Goal: Transaction & Acquisition: Book appointment/travel/reservation

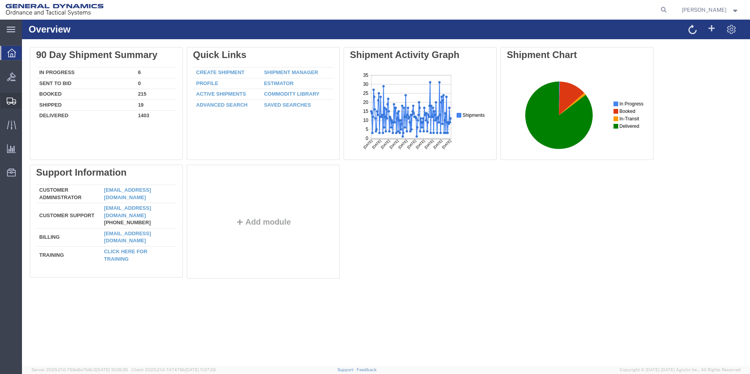
click at [0, 0] on span "Create Shipment" at bounding box center [0, 0] width 0 height 0
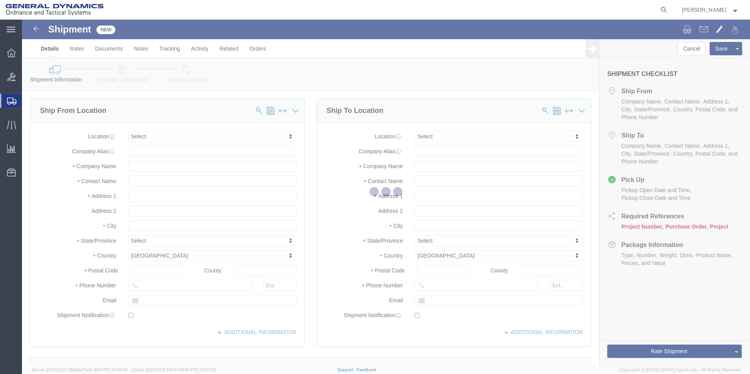
select select
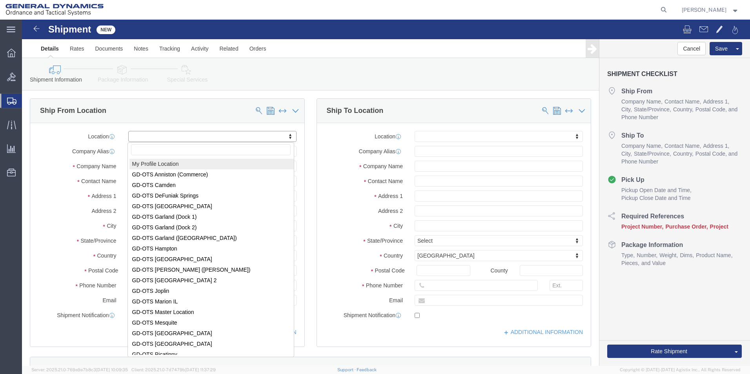
select select "MYPROFILE"
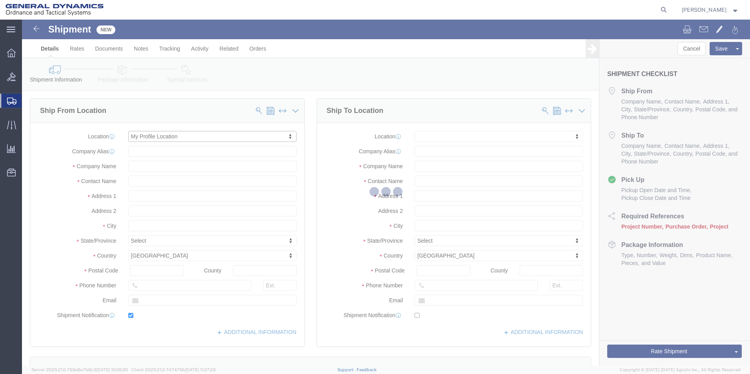
type input "[STREET_ADDRESS]"
type input "18706"
type input "[PHONE_NUMBER]"
type input "[PERSON_NAME][EMAIL_ADDRESS][DOMAIN_NAME]"
checkbox input "true"
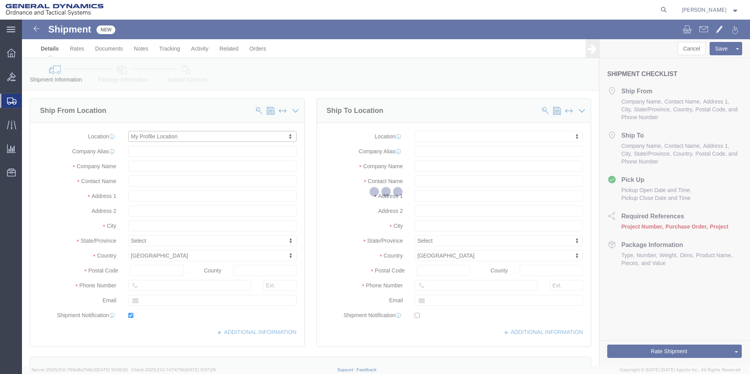
type input "General Dynamics - OTS"
type input "[PERSON_NAME]"
type input "[GEOGRAPHIC_DATA]"
select select "PA"
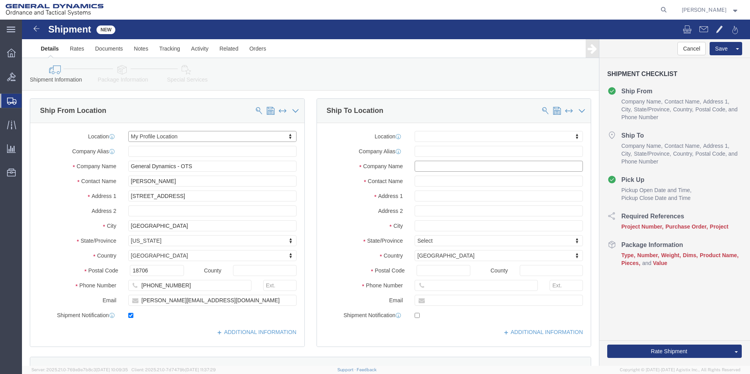
click input "text"
drag, startPoint x: 450, startPoint y: 147, endPoint x: 454, endPoint y: 152, distance: 6.1
click input "[US_STATE] Engineering and manufacturing"
type input "[US_STATE] Engineering and Manufacturing"
drag, startPoint x: 400, startPoint y: 164, endPoint x: 407, endPoint y: 164, distance: 7.5
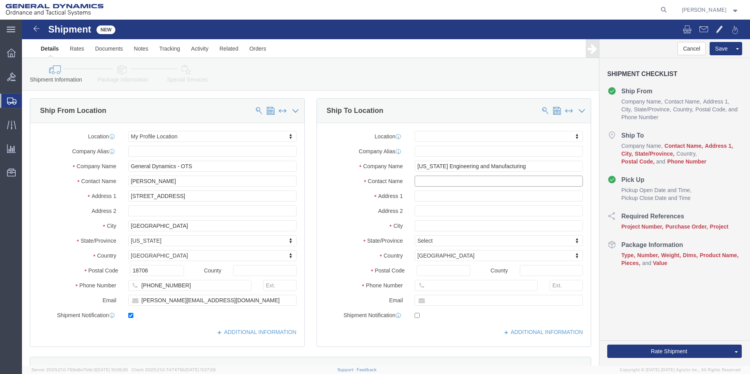
click input "text"
click input "Repai Dept-"
click input "Repair Dept-"
type input "Repair Dept"
click input "text"
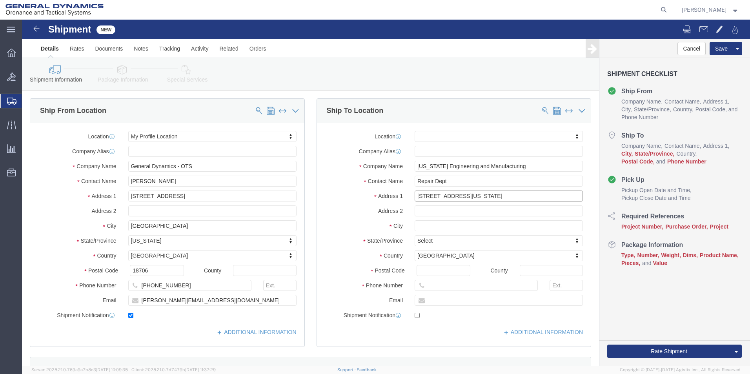
type input "[STREET_ADDRESS][US_STATE]"
select select
click input "text"
type input "[PERSON_NAME]"
select select
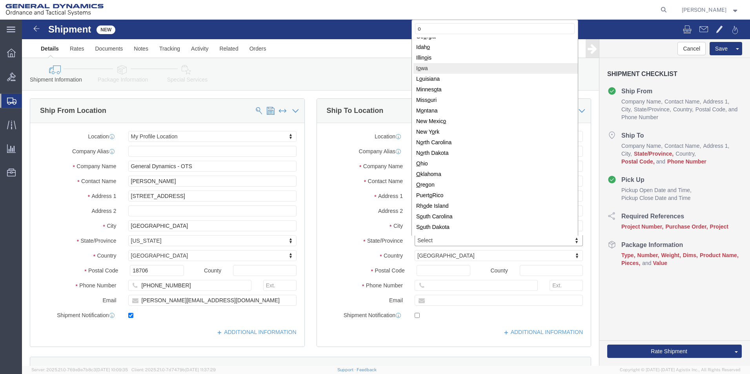
scroll to position [143, 0]
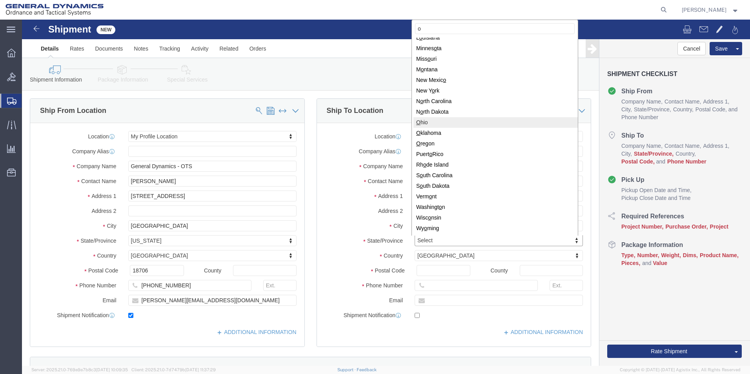
type input "o"
select select
select select "OH"
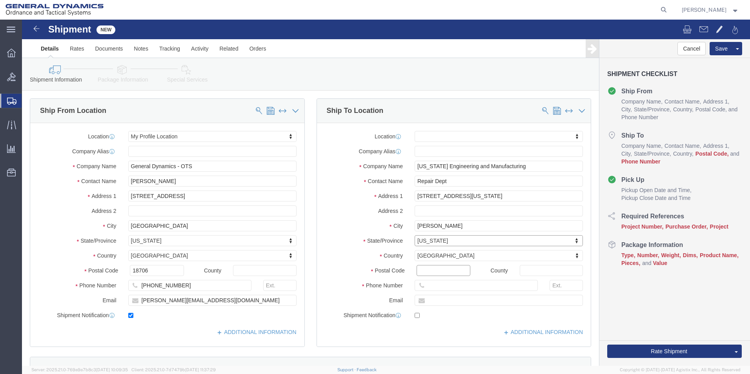
click input "Postal Code"
type input "44281"
select select
click label "Address 2"
click input "text"
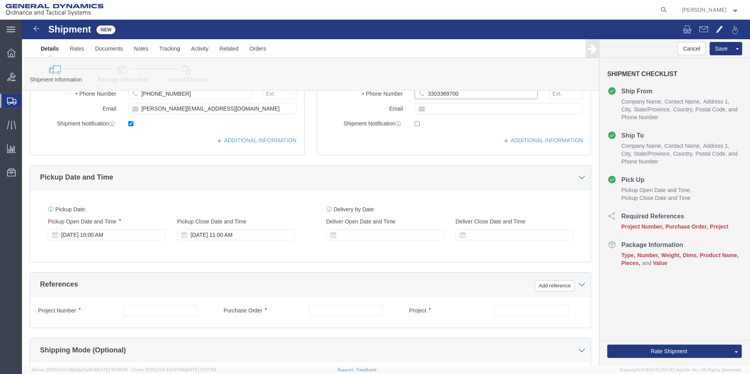
scroll to position [196, 0]
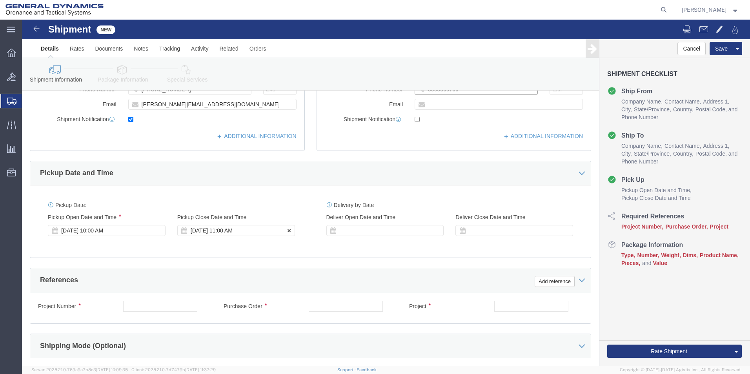
type input "3303369700"
click div "[DATE] 11:00 AM"
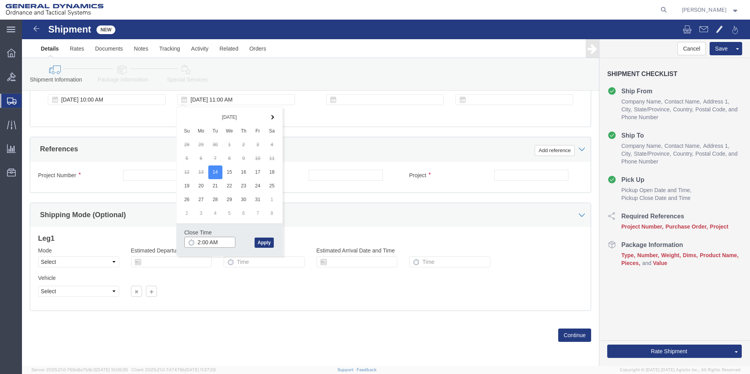
click input "2:00 AM"
type input "2:00 PM"
click button "Apply"
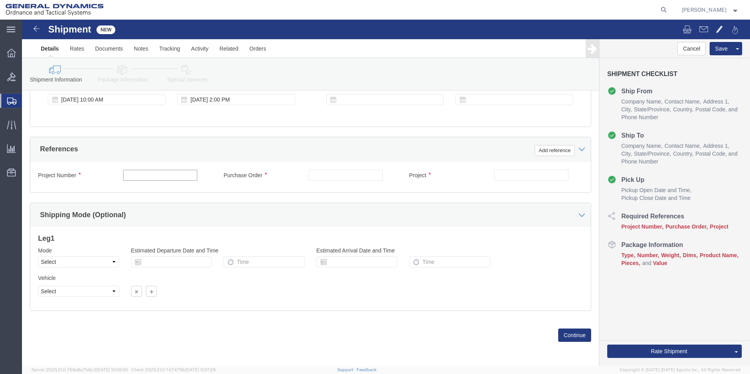
click input "text"
type input "NA"
click input "text"
type input "NA"
click input "text"
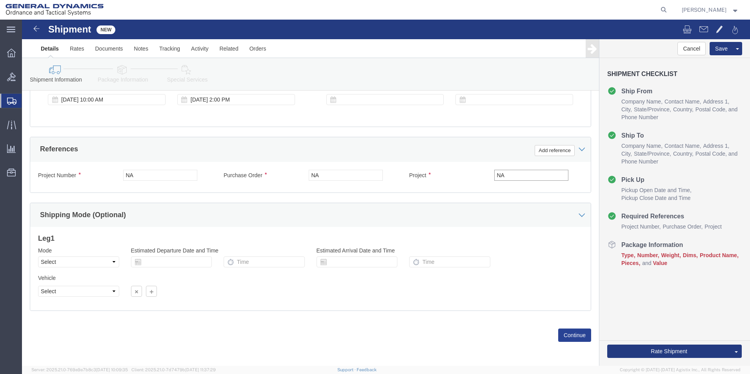
type input "NA"
click button "Continue"
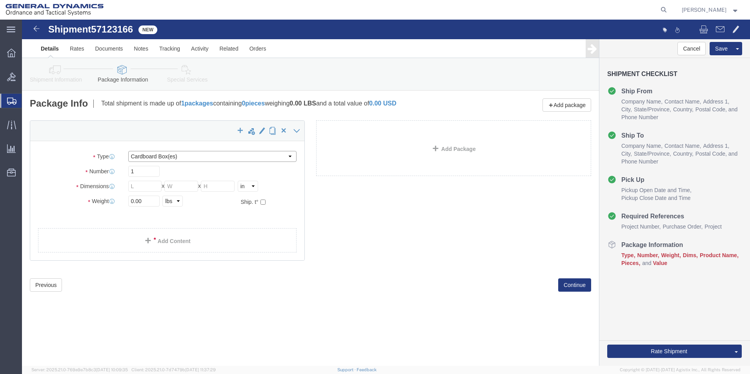
click select "Select Bale(s) Basket(s) Bolt(s) Bottle(s) Buckets Bulk Bundle(s) Can(s) Cardbo…"
select select "SKID"
click select "Select Bale(s) Basket(s) Bolt(s) Bottle(s) Buckets Bulk Bundle(s) Can(s) Cardbo…"
click input "text"
type input "48"
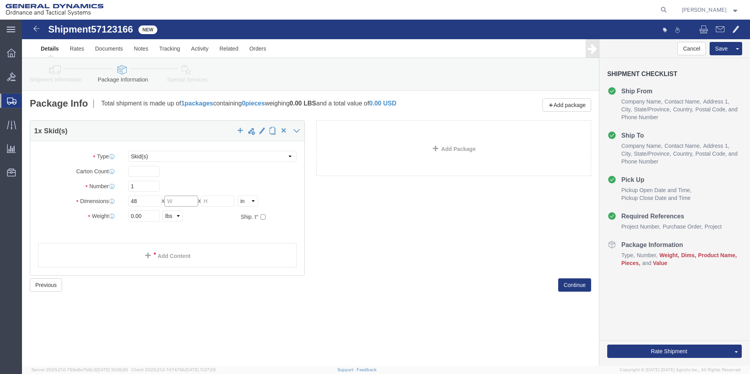
click input "text"
type input "48"
click input "text"
type input "50"
click input "0.00"
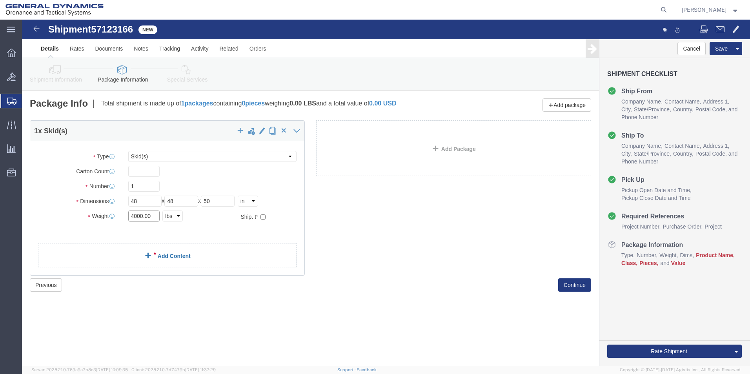
type input "4000.00"
click span
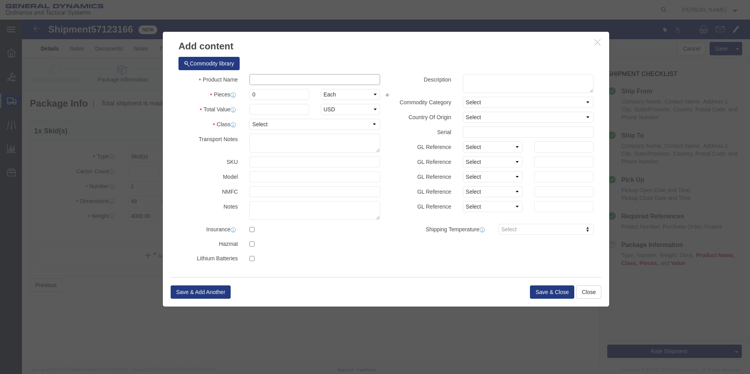
click input "text"
type input "7r-400 Pump"
click input "0"
type input "1"
click input "text"
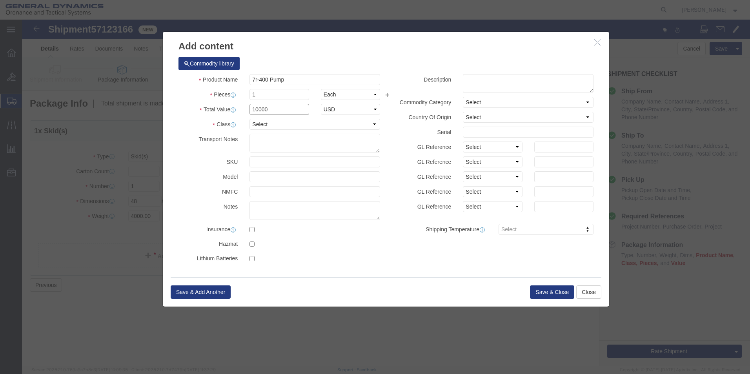
type input "10000"
click select "Select 50 55 60 65 70 85 92.5 100 125 175 250 300 400"
select select "50"
click select "Select 50 55 60 65 70 85 92.5 100 125 175 250 300 400"
click textarea
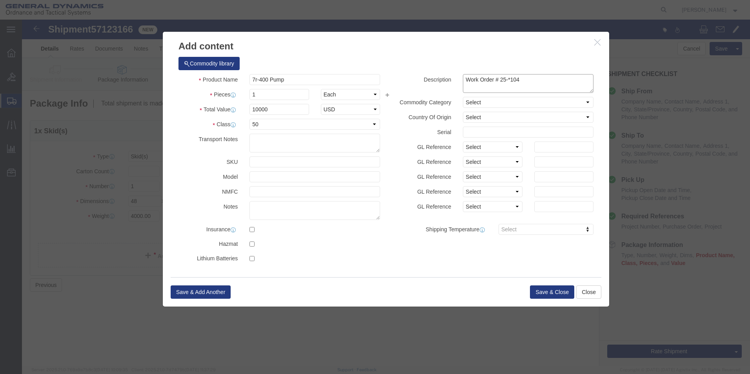
click textarea "Work Order # 25-*104"
type textarea "Work Order # 25-104"
click button "Save & Close"
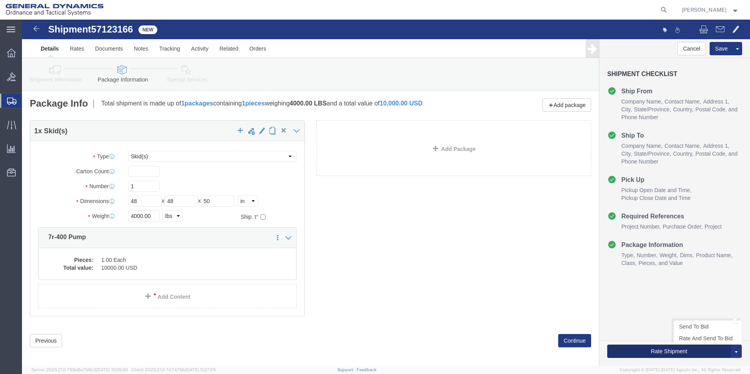
click button "Rate Shipment"
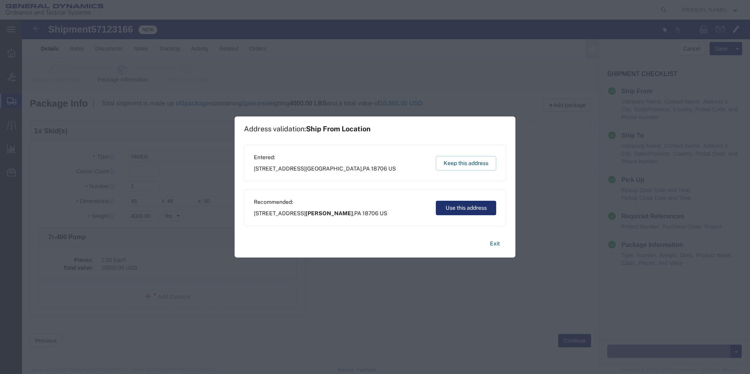
click at [473, 211] on button "Use this address" at bounding box center [466, 208] width 60 height 15
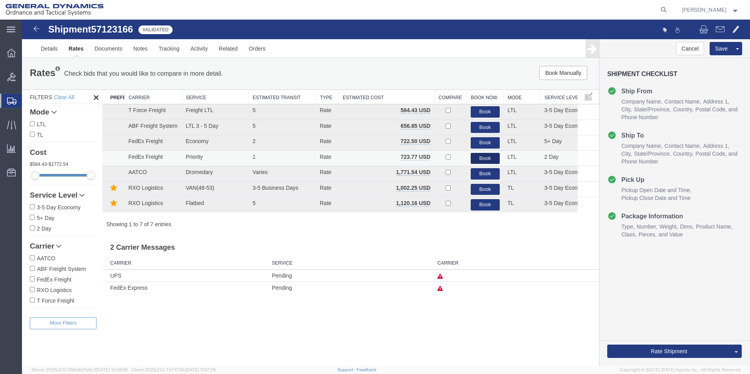
click at [493, 157] on button "Book" at bounding box center [485, 158] width 29 height 11
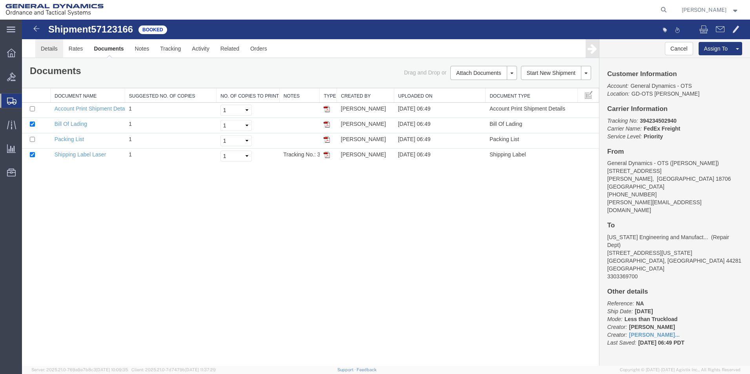
click at [44, 51] on link "Details" at bounding box center [49, 48] width 28 height 19
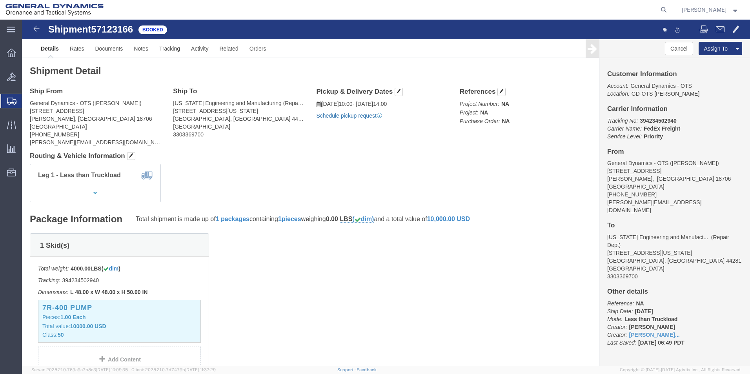
click link "Schedule pickup request"
click at [0, 0] on span "Create Shipment" at bounding box center [0, 0] width 0 height 0
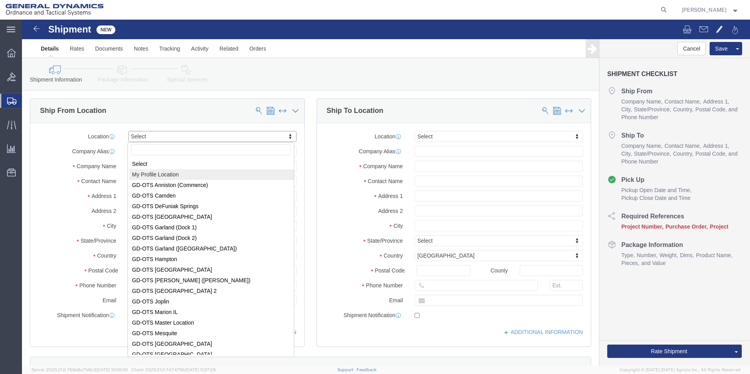
select select "MYPROFILE"
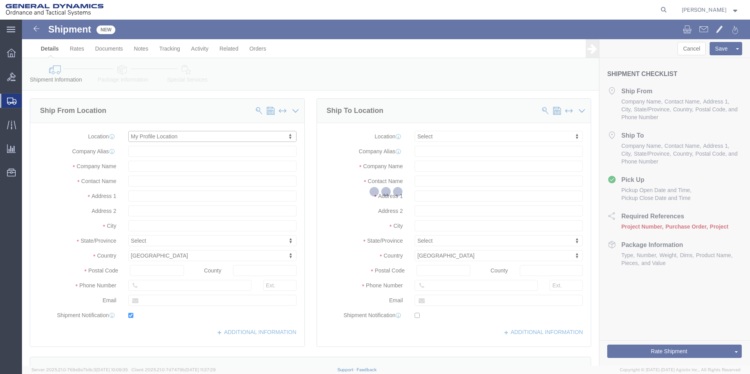
type input "[STREET_ADDRESS]"
type input "18706"
type input "[PHONE_NUMBER]"
type input "[PERSON_NAME][EMAIL_ADDRESS][DOMAIN_NAME]"
checkbox input "true"
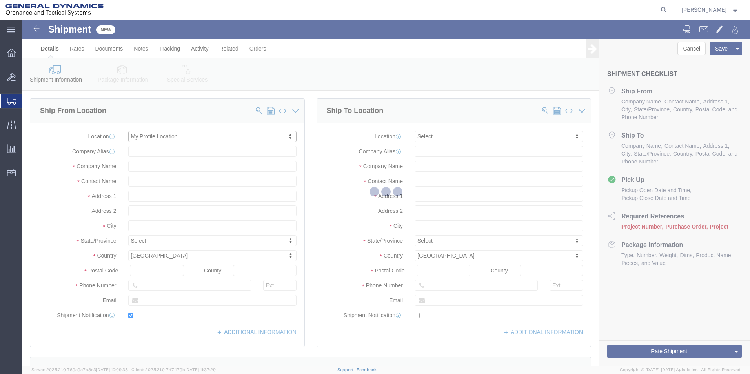
type input "General Dynamics - OTS"
type input "[PERSON_NAME]"
type input "[GEOGRAPHIC_DATA]"
select select "PA"
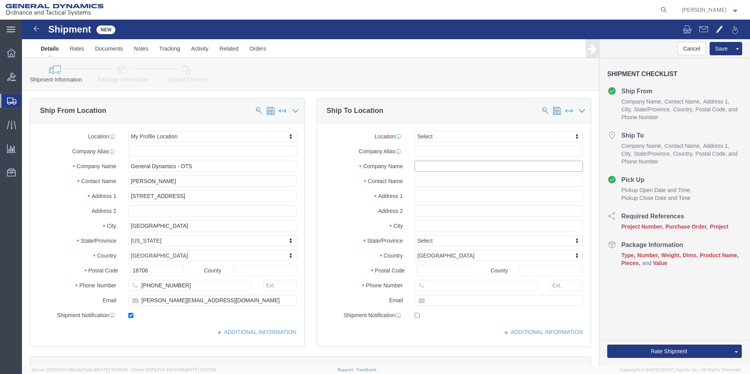
click input "text"
type input "Laborat"
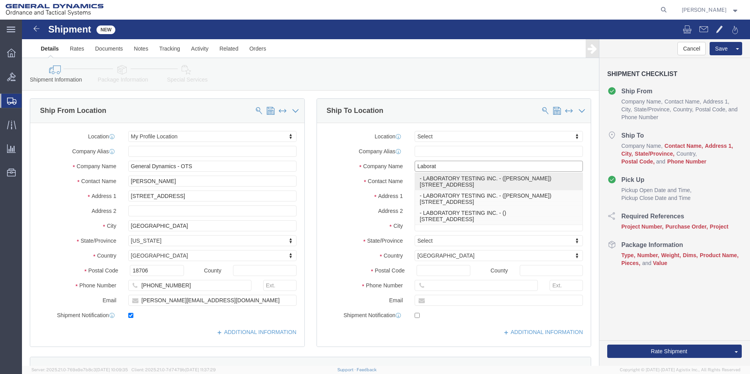
click p "- LABORATORY TESTING INC. - ([PERSON_NAME]) [STREET_ADDRESS]"
type input "[STREET_ADDRESS]"
type input "19440"
type input "LABORATORY TESTING INC."
type input "[PERSON_NAME]"
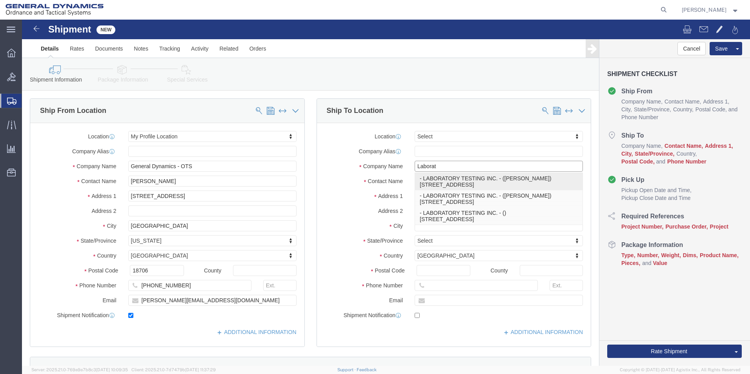
type input "[PERSON_NAME]"
select select "PA"
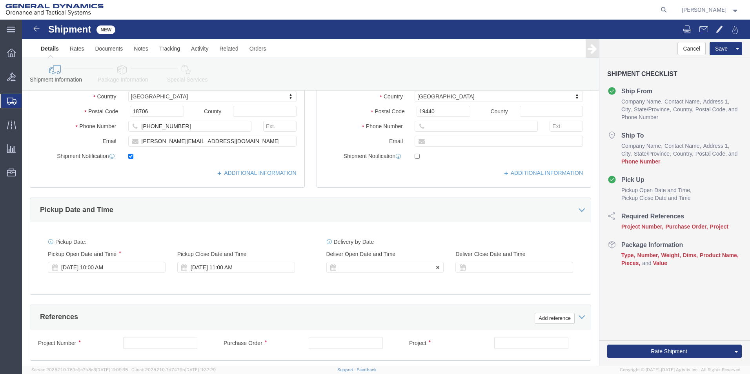
scroll to position [196, 0]
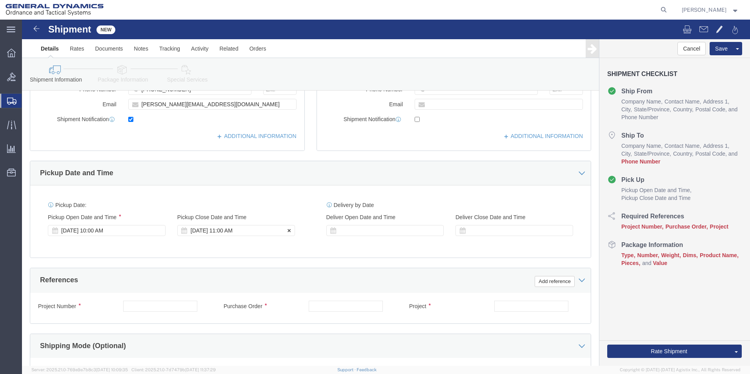
type input "LABORATORY TESTING INC."
click div "[DATE] 11:00 AM"
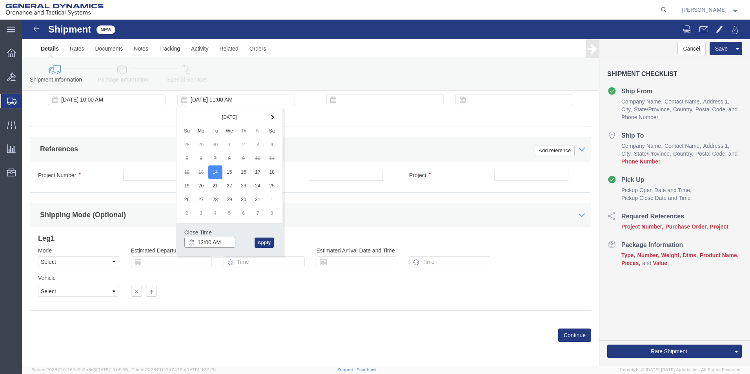
click input "12:00 AM"
type input "12:00 PM"
click button "Apply"
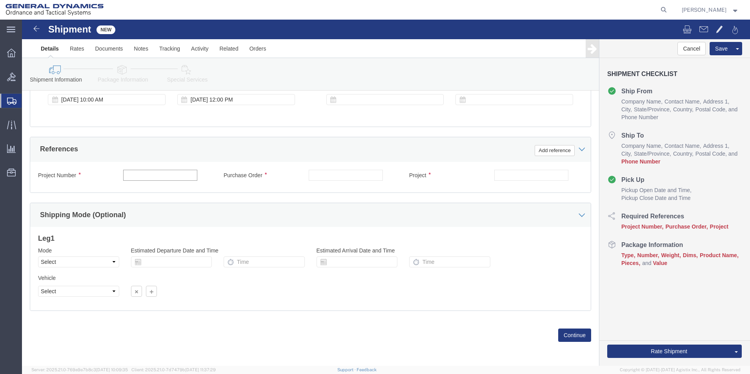
click input "text"
type input "NA"
click input "text"
type input "123380"
click input "text"
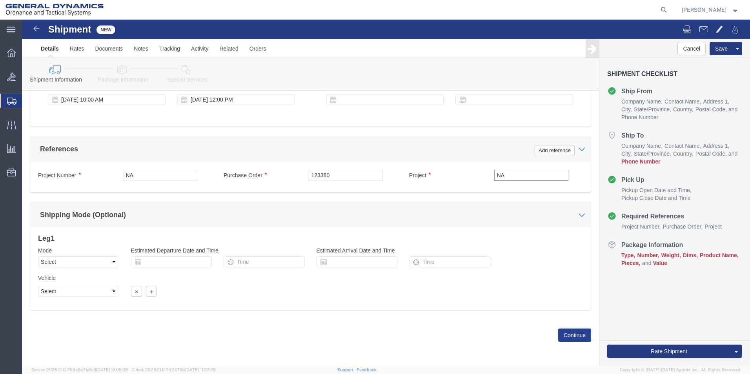
type input "NA"
click button "Continue"
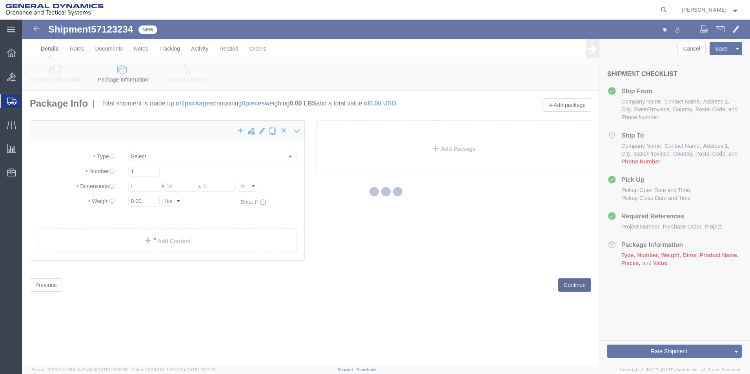
select select "CBOX"
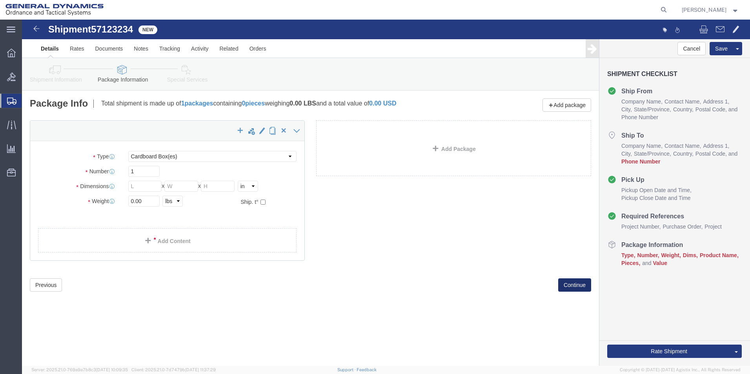
click button "Continue"
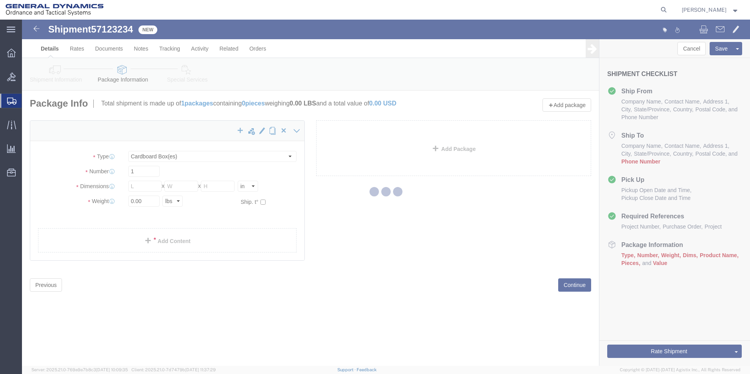
click at [207, 209] on div at bounding box center [386, 193] width 728 height 346
click at [213, 215] on div at bounding box center [386, 193] width 728 height 346
select select
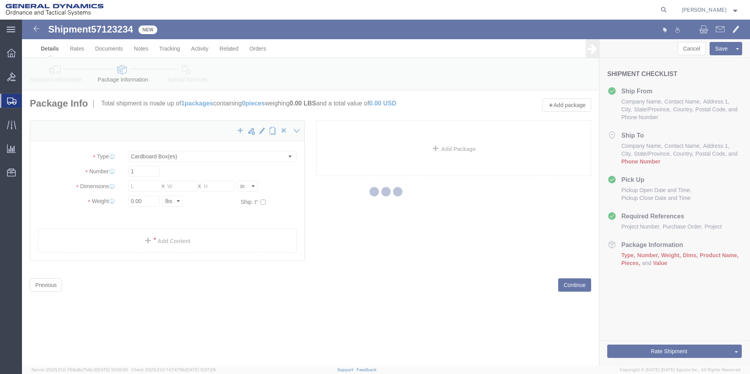
select select
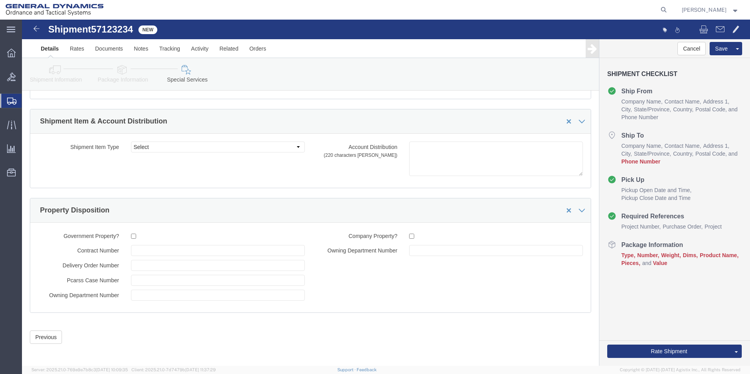
scroll to position [1195, 0]
click button "Previous"
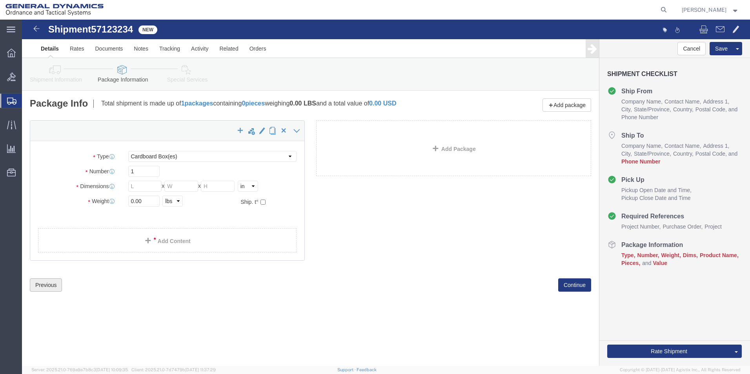
scroll to position [0, 0]
click input "0.00"
type input "6.00"
click input "text"
type input "8"
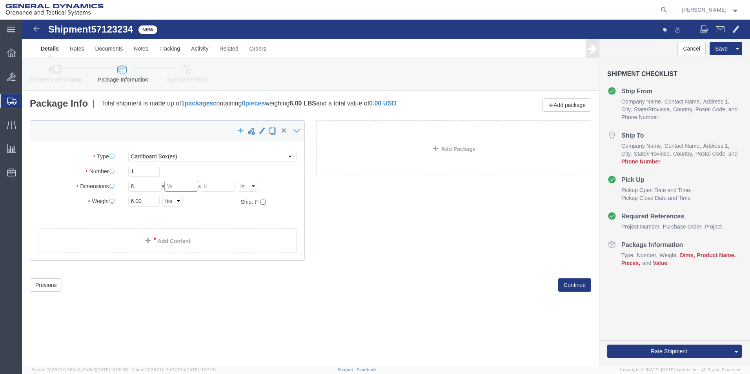
click input "text"
type input "6"
click input "text"
type input "2.5"
click link "Add Content"
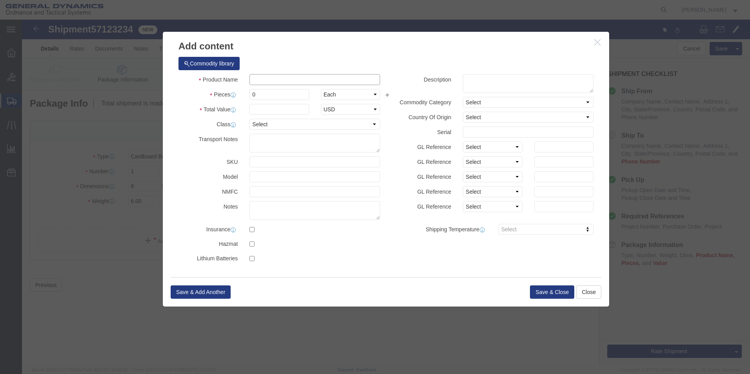
click input "text"
type input "Tensile Bars/Chip Samples"
click h3 "Add content"
click input "0"
type input "8"
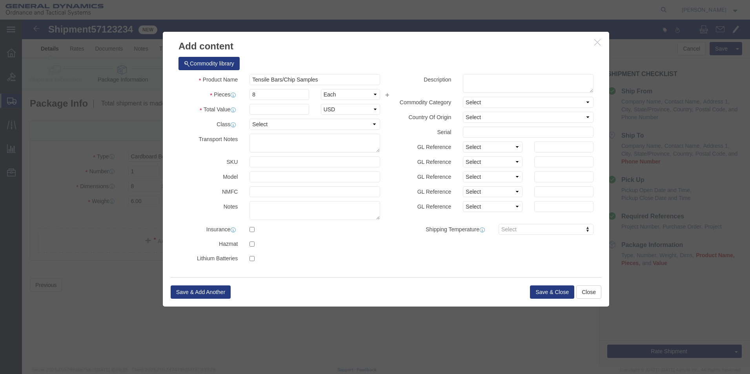
click label "Class"
click input "text"
type input "684"
click select "Select 50 55 60 65 70 85 92.5 100 125 175 250 300 400"
select select "70"
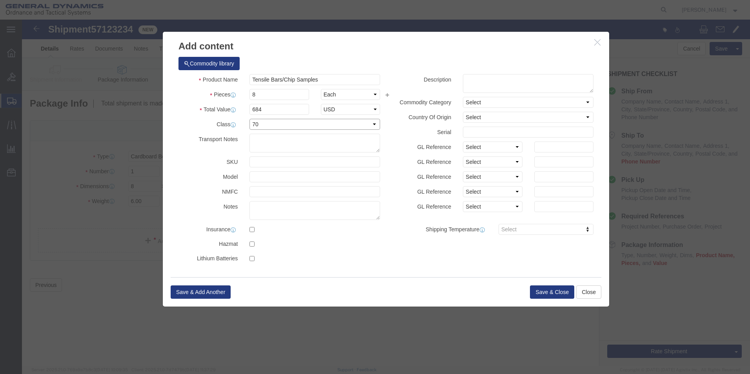
click select "Select 50 55 60 65 70 85 92.5 100 125 175 250 300 400"
click button "Save & Close"
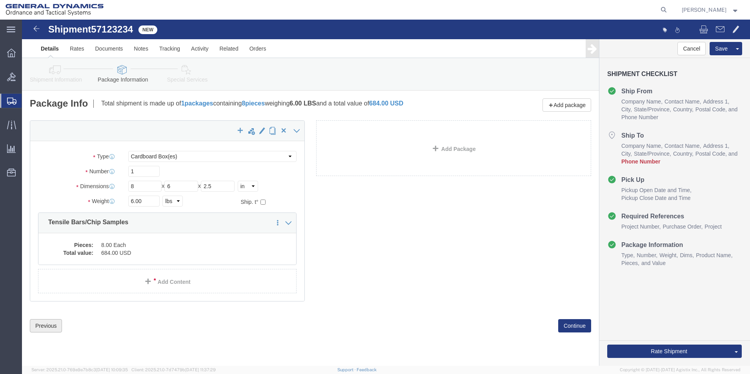
click button "Previous"
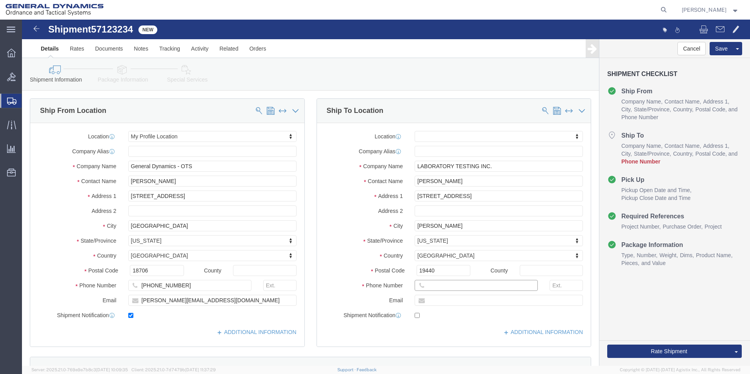
click input "text"
type input "8002199095"
click button "Rate Shipment"
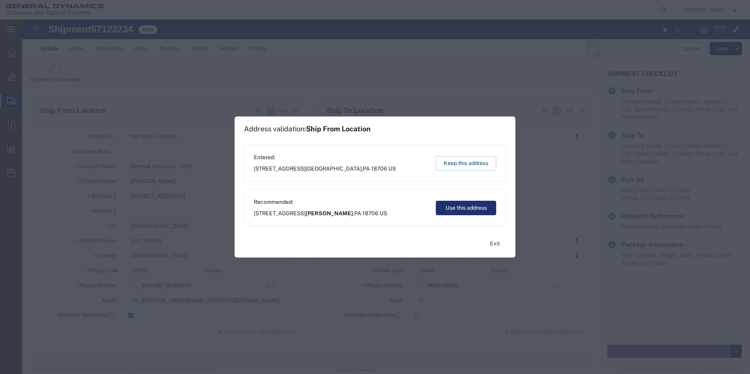
click at [465, 212] on button "Use this address" at bounding box center [466, 208] width 60 height 15
type input "[PERSON_NAME]"
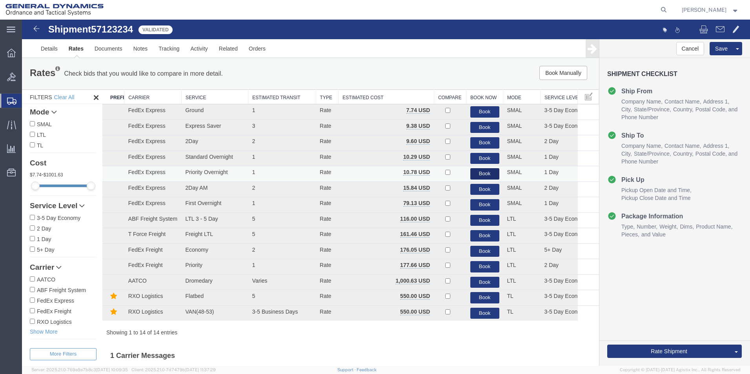
click at [475, 174] on button "Book" at bounding box center [484, 173] width 29 height 11
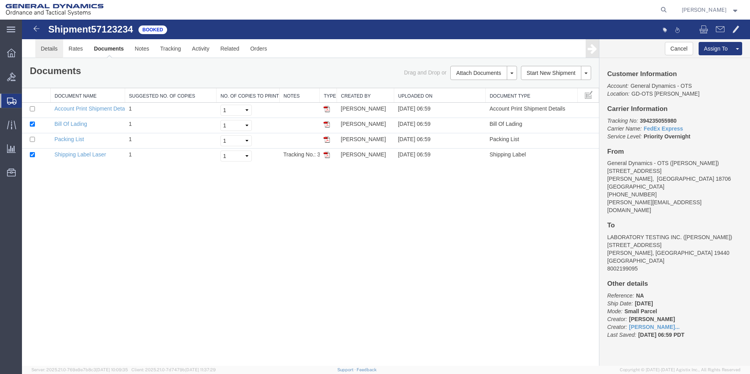
click at [54, 49] on link "Details" at bounding box center [49, 48] width 28 height 19
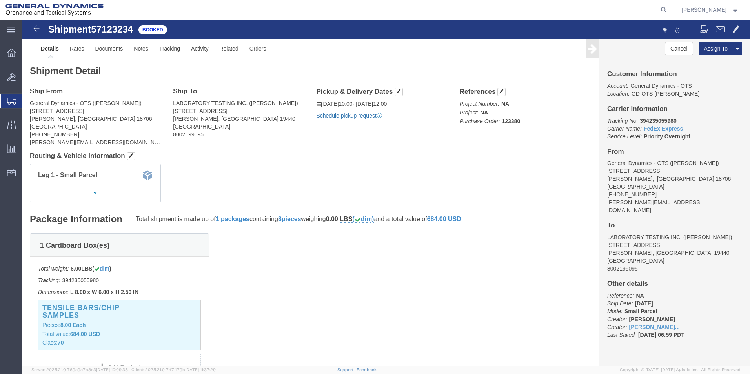
click link "Schedule pickup request"
